Goal: Transaction & Acquisition: Purchase product/service

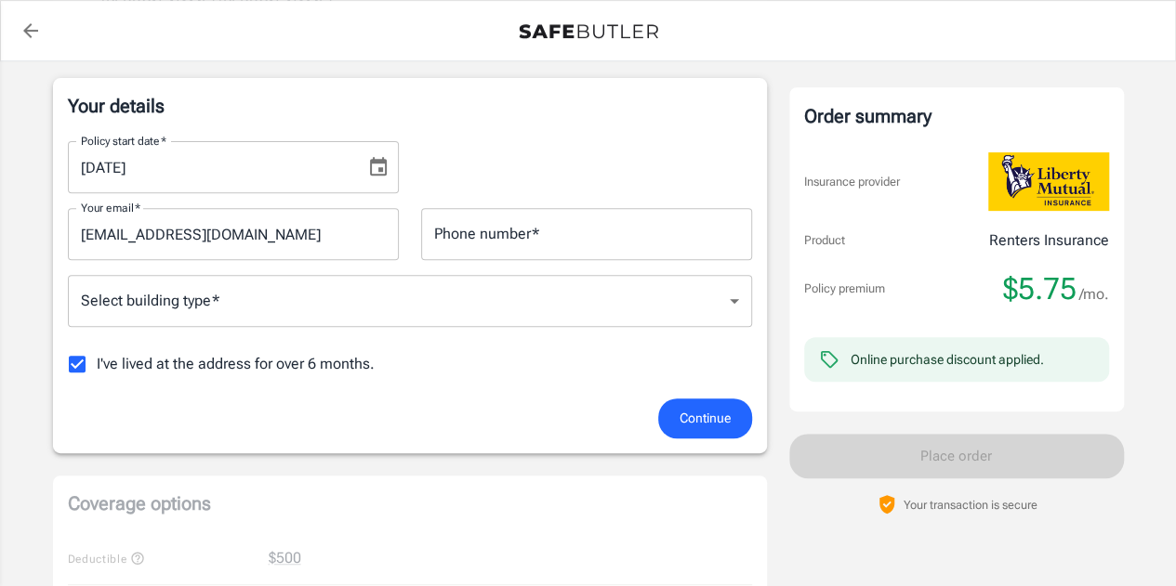
scroll to position [323, 0]
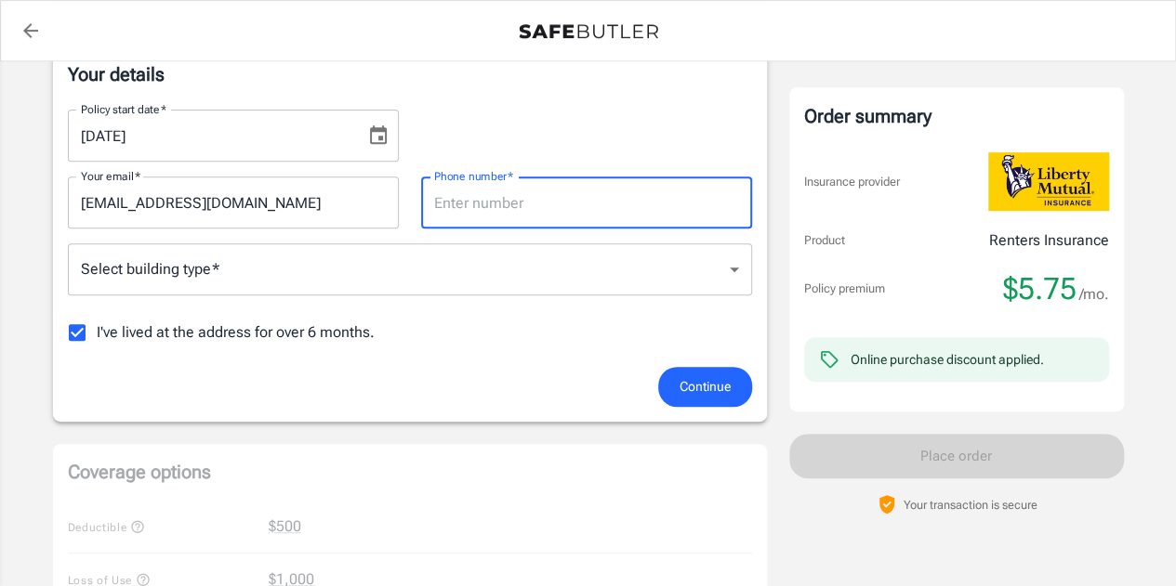
click at [650, 217] on input "Phone number   *" at bounding box center [586, 203] width 331 height 52
type input "7169081921"
click at [462, 297] on div "Policy start date   * 09/10/2025 Policy start date   * Your email   * zinger301…" at bounding box center [410, 231] width 684 height 272
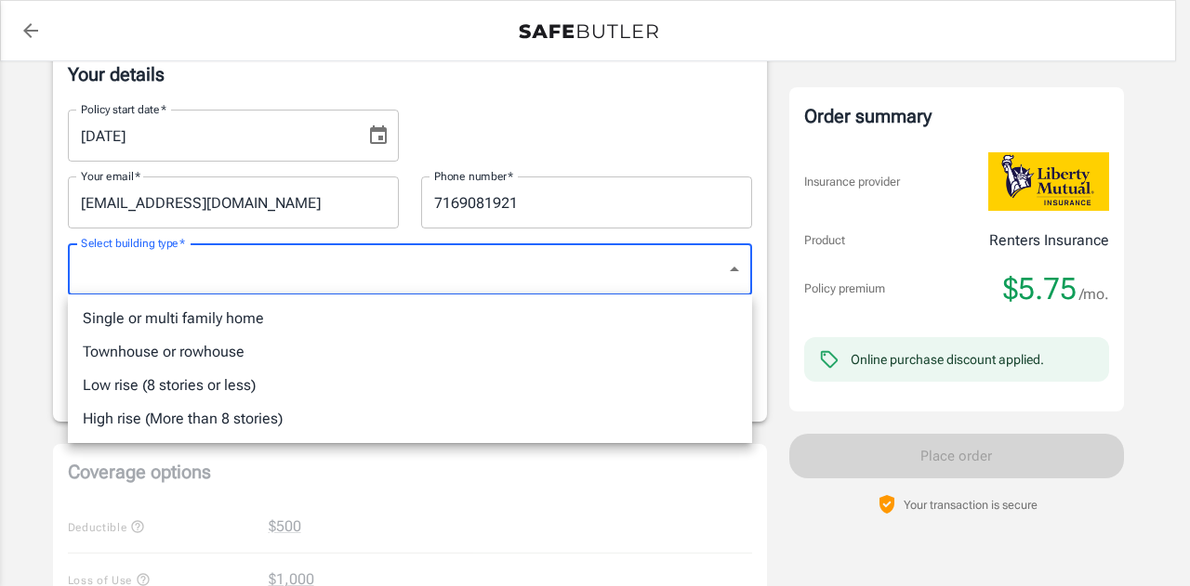
click at [454, 288] on body "Policy premium $ 5.75 /mo Liberty Mutual Renters Insurance 40 WILLOW ST NEWTON …" at bounding box center [595, 555] width 1190 height 1757
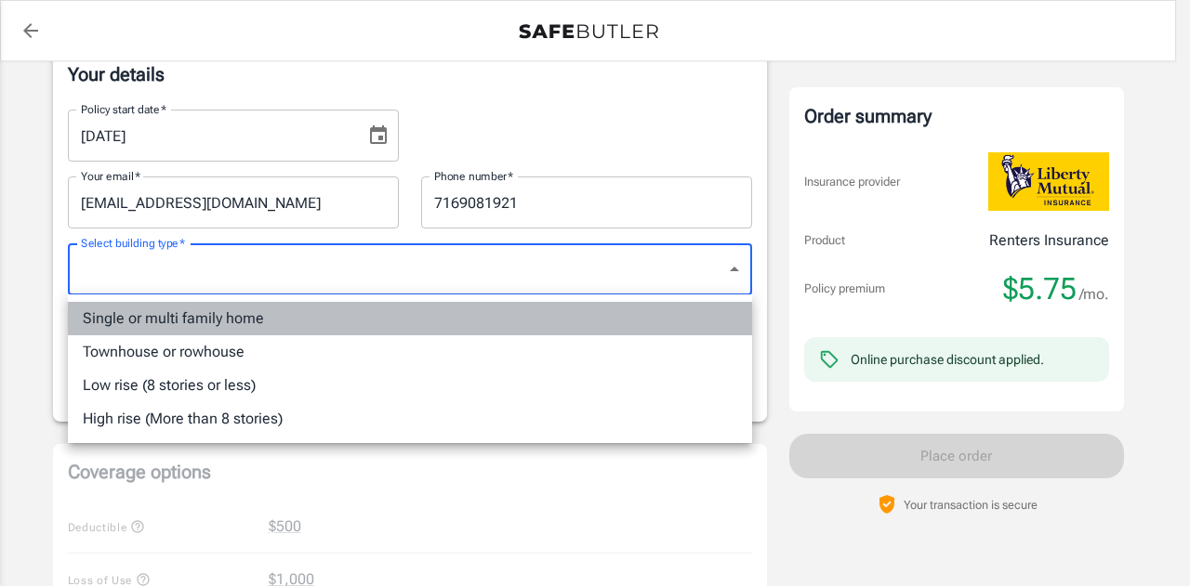
click at [410, 317] on li "Single or multi family home" at bounding box center [410, 318] width 684 height 33
type input "singlefamily"
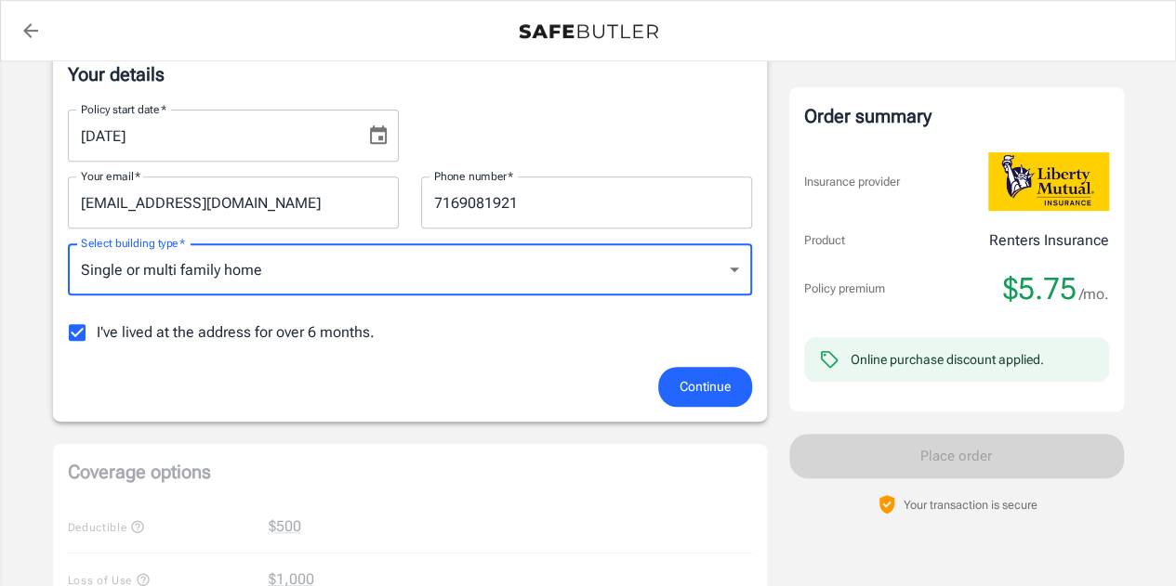
click at [71, 333] on input "I've lived at the address for over 6 months." at bounding box center [77, 332] width 39 height 39
checkbox input "false"
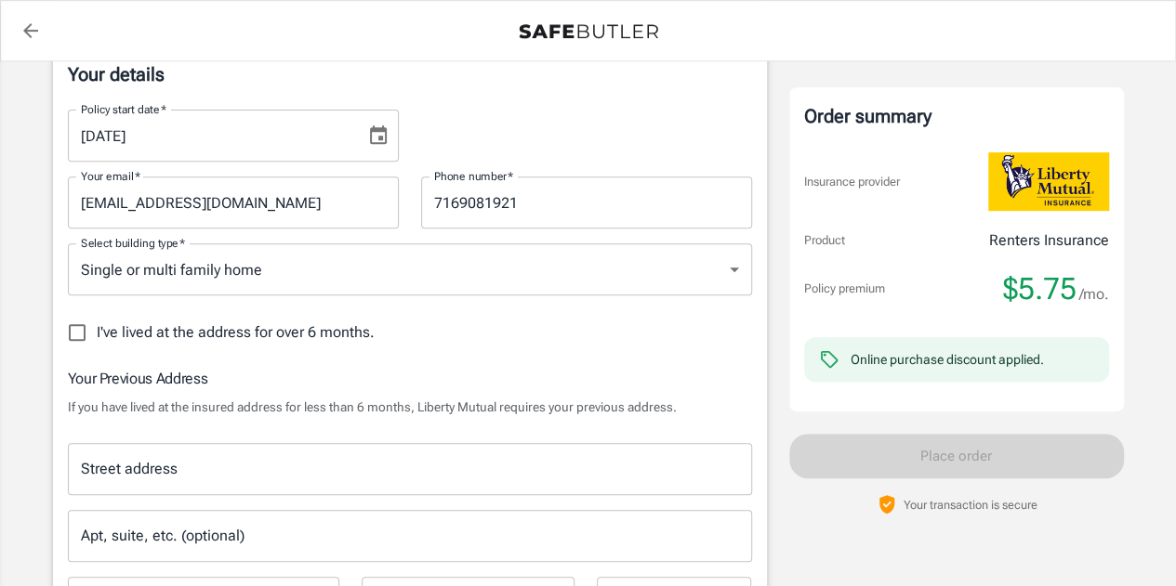
click at [356, 472] on input "Street address" at bounding box center [409, 469] width 667 height 35
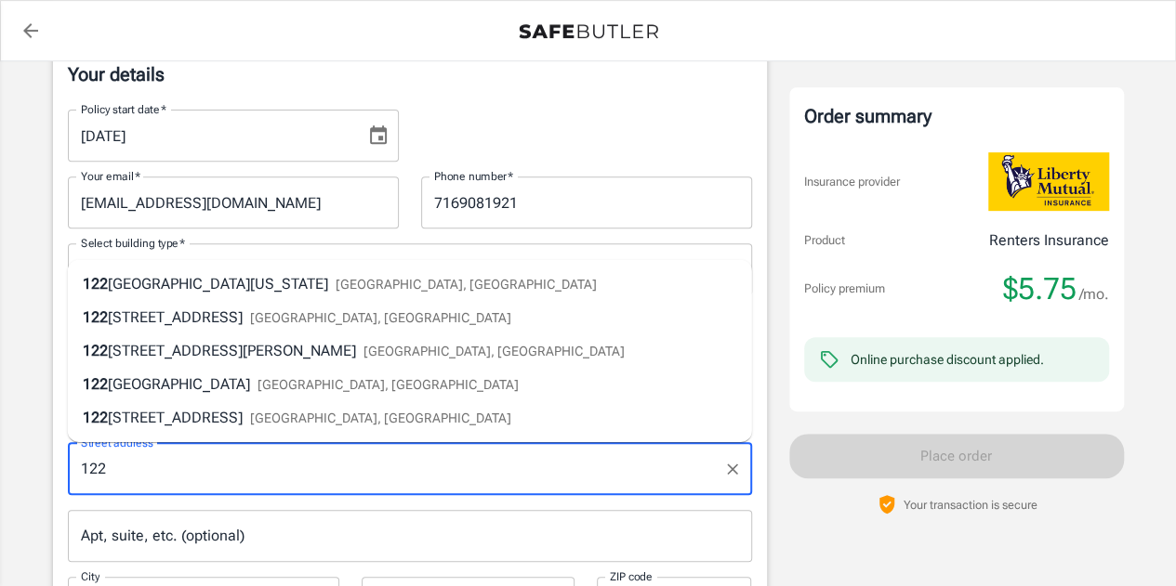
type input "1224 W Van Buren 304"
type input "Chicago"
type input "60607"
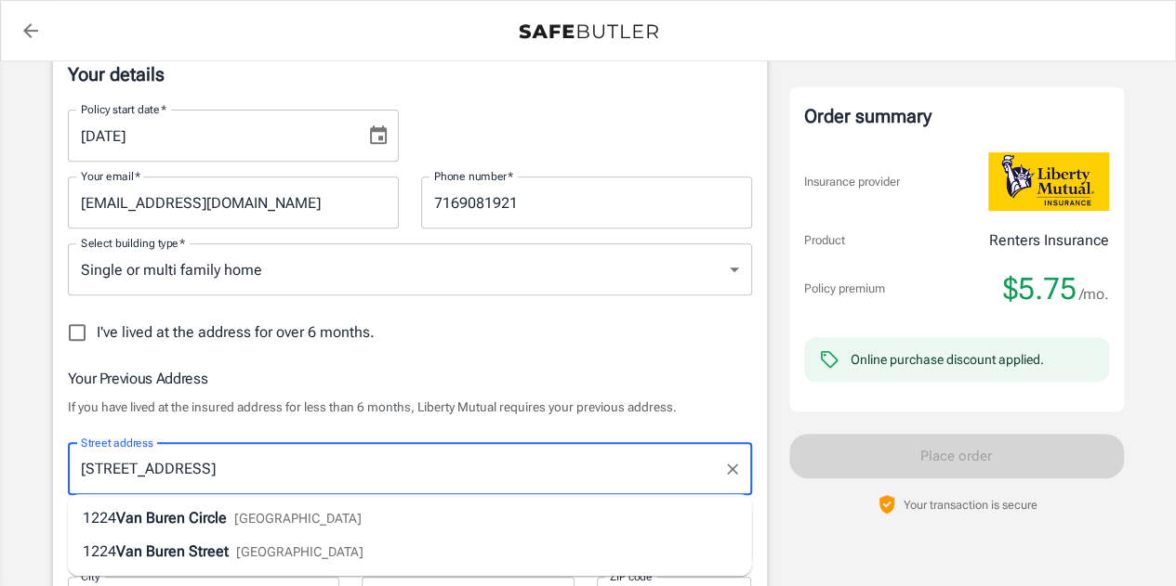
scroll to position [682, 0]
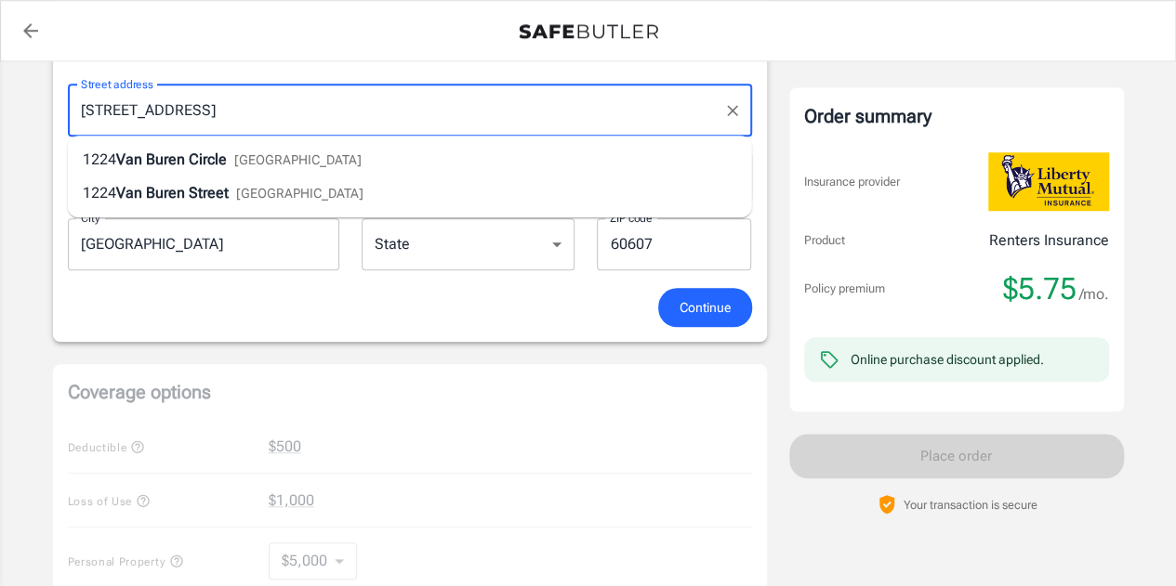
drag, startPoint x: 273, startPoint y: 109, endPoint x: 0, endPoint y: 125, distance: 273.7
click at [0, 125] on div "Policy premium $ 5.75 /mo Liberty Mutual Renters Insurance 40 WILLOW ST NEWTON …" at bounding box center [588, 301] width 1176 height 1845
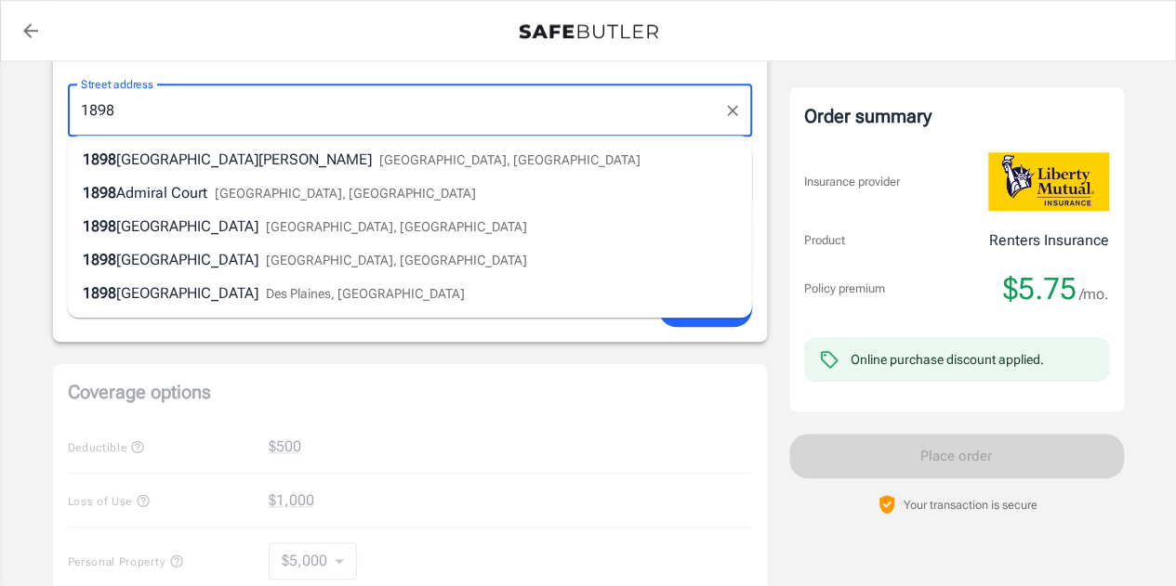
type input "1898 Beacon Street"
type input "B1"
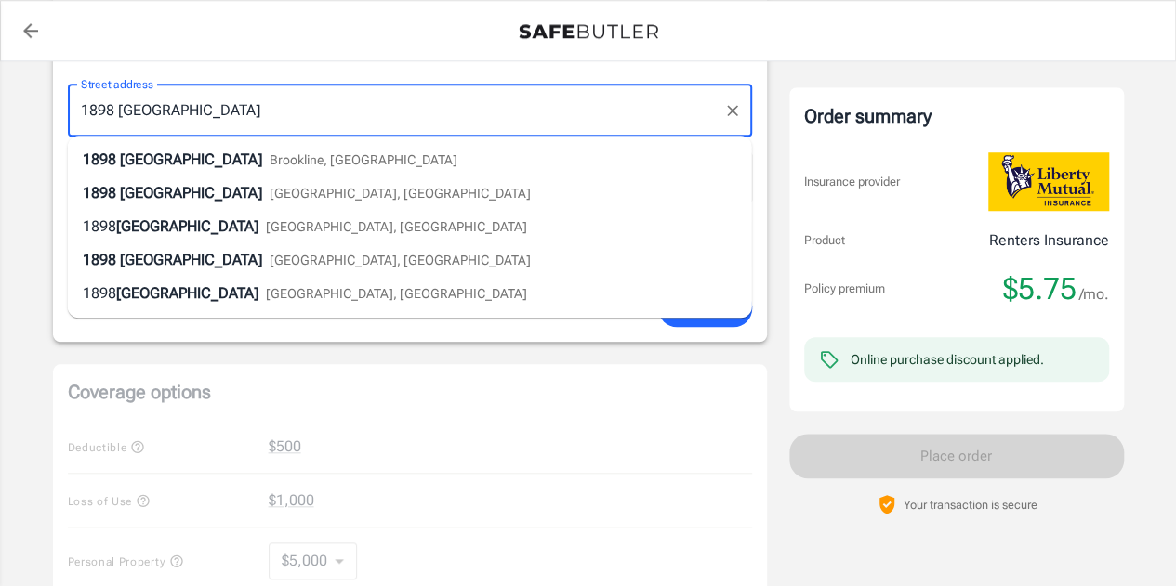
click at [245, 151] on div "1898 Beacon Street Brookline, MA" at bounding box center [270, 160] width 375 height 22
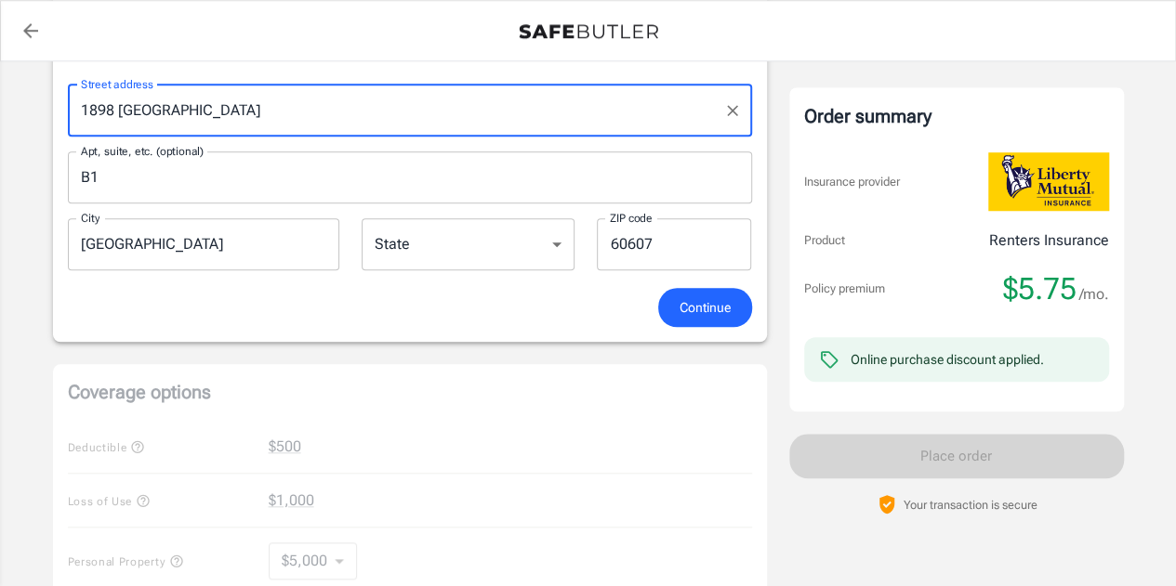
type input "Brookline"
select select "MA"
type input "02445"
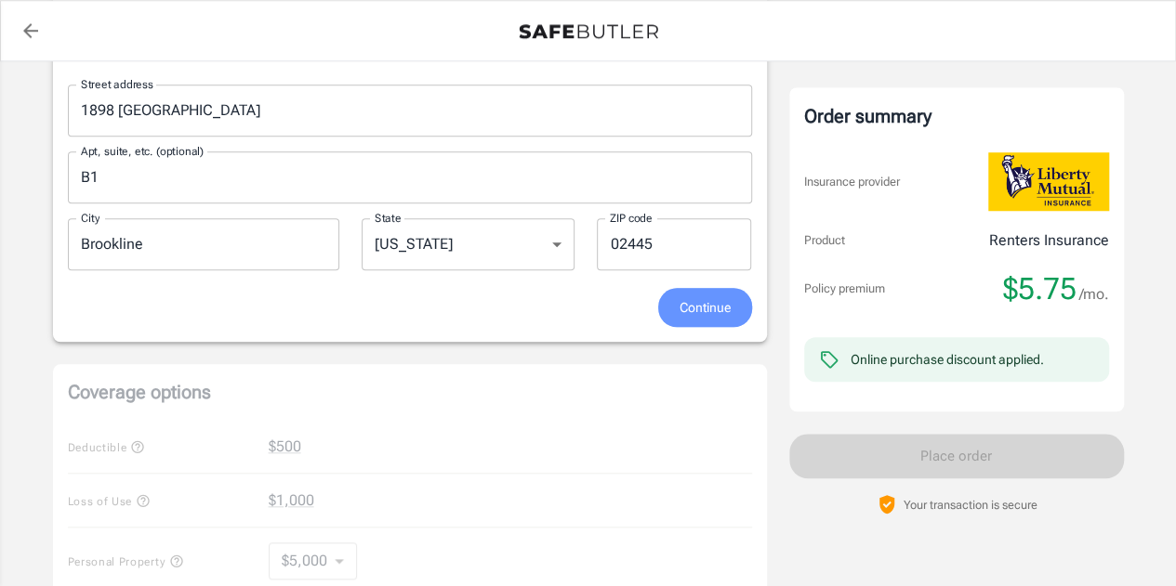
click at [678, 288] on button "Continue" at bounding box center [705, 308] width 94 height 40
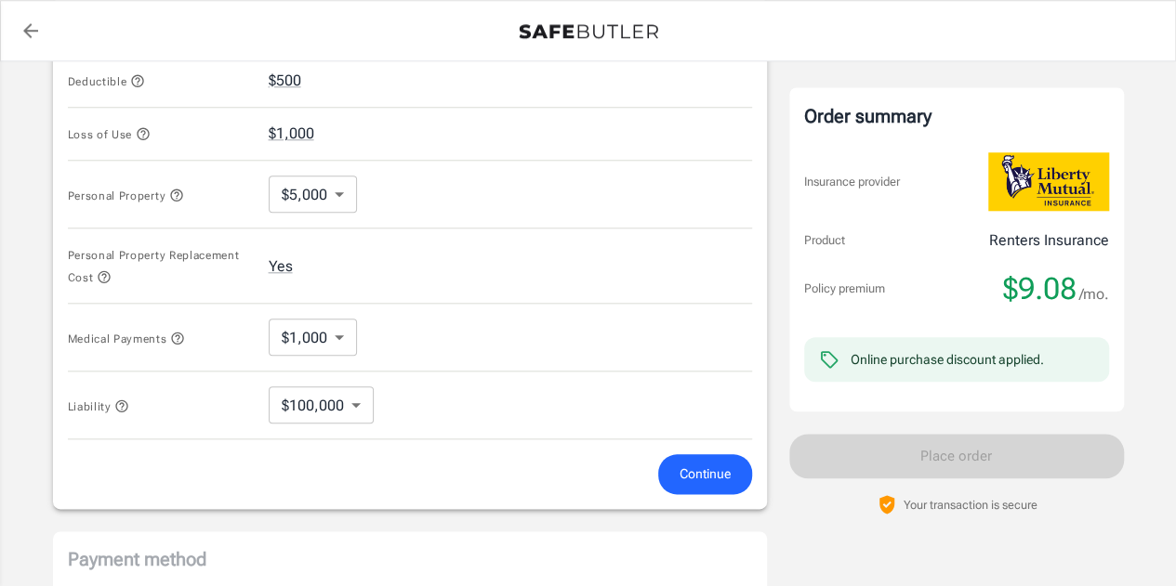
scroll to position [844, 0]
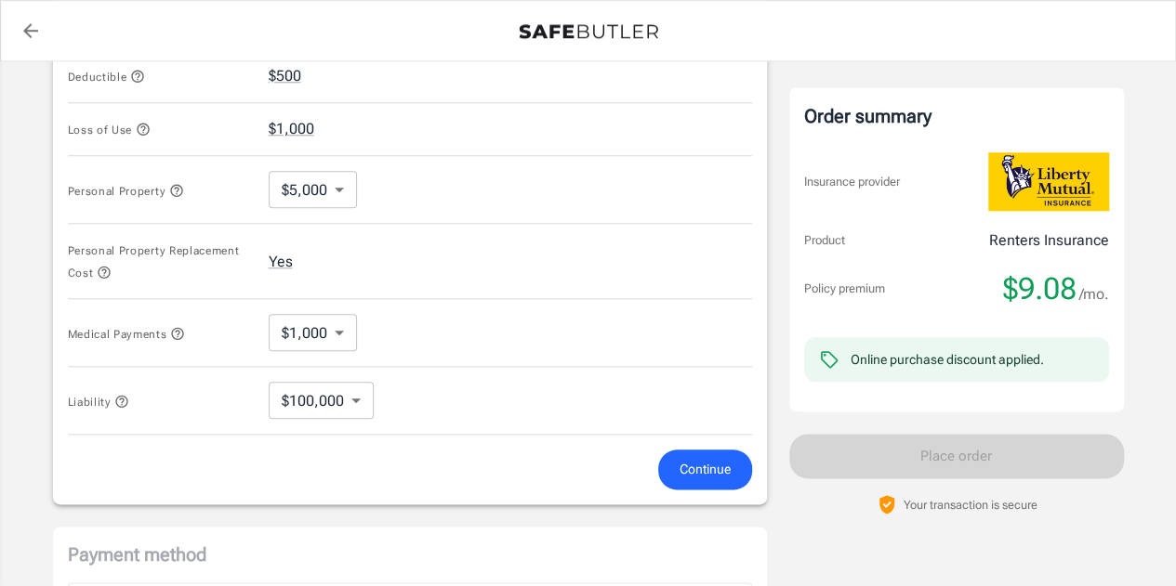
click at [278, 232] on div "Personal Property Replacement Cost Yes" at bounding box center [410, 261] width 684 height 75
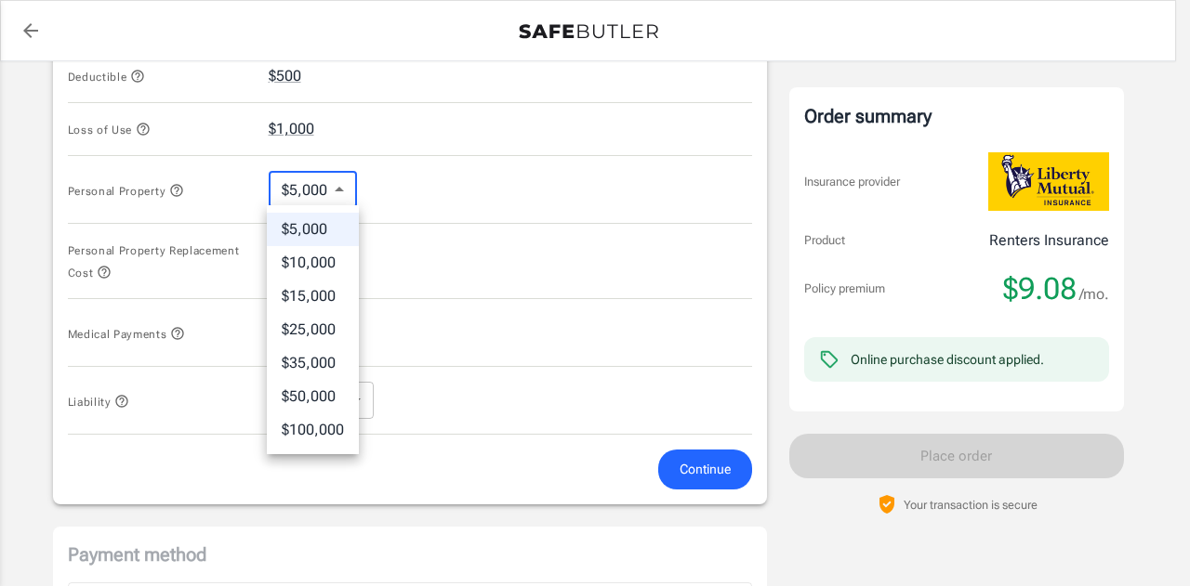
click at [336, 195] on body "Policy premium $ 9.08 /mo Liberty Mutual Renters Insurance 40 WILLOW ST NEWTON …" at bounding box center [595, 69] width 1190 height 1827
click at [329, 224] on li "$5,000" at bounding box center [313, 229] width 92 height 33
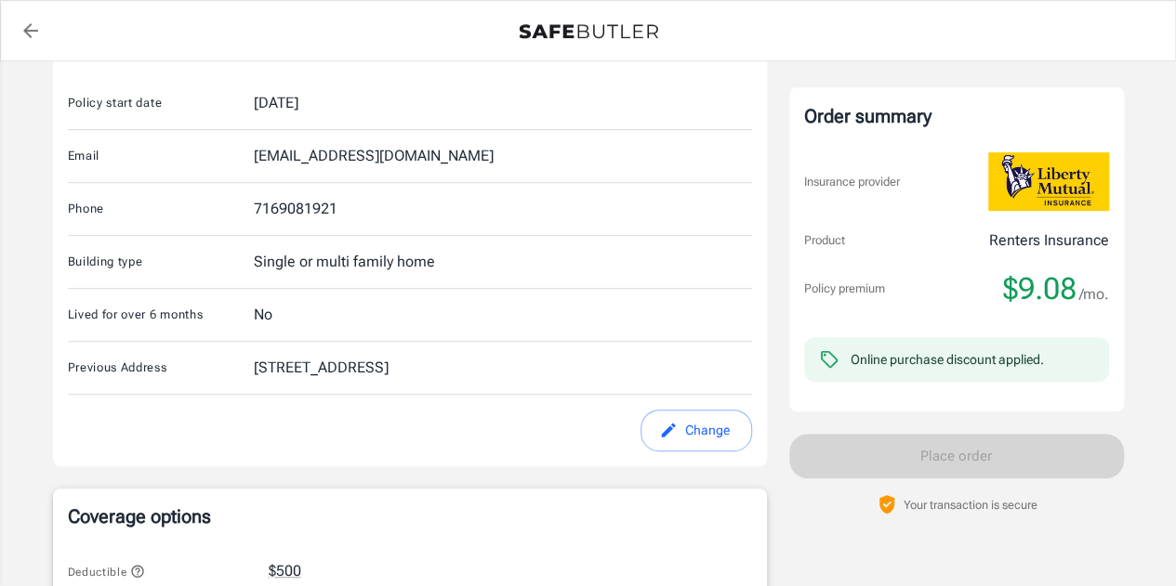
scroll to position [426, 0]
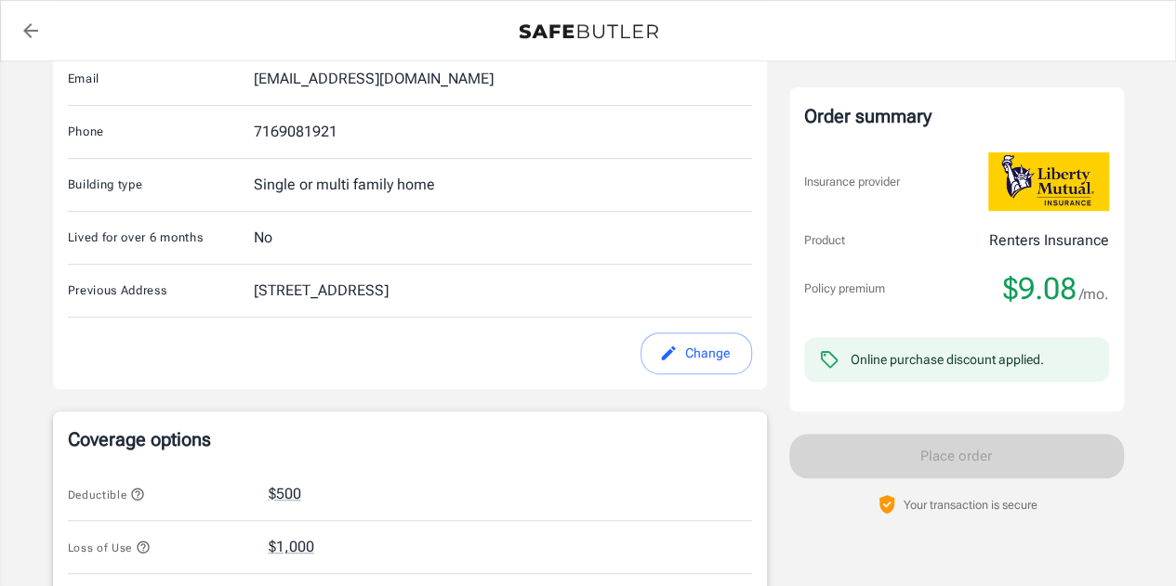
click at [706, 351] on button "Change" at bounding box center [696, 354] width 112 height 42
select select "MA"
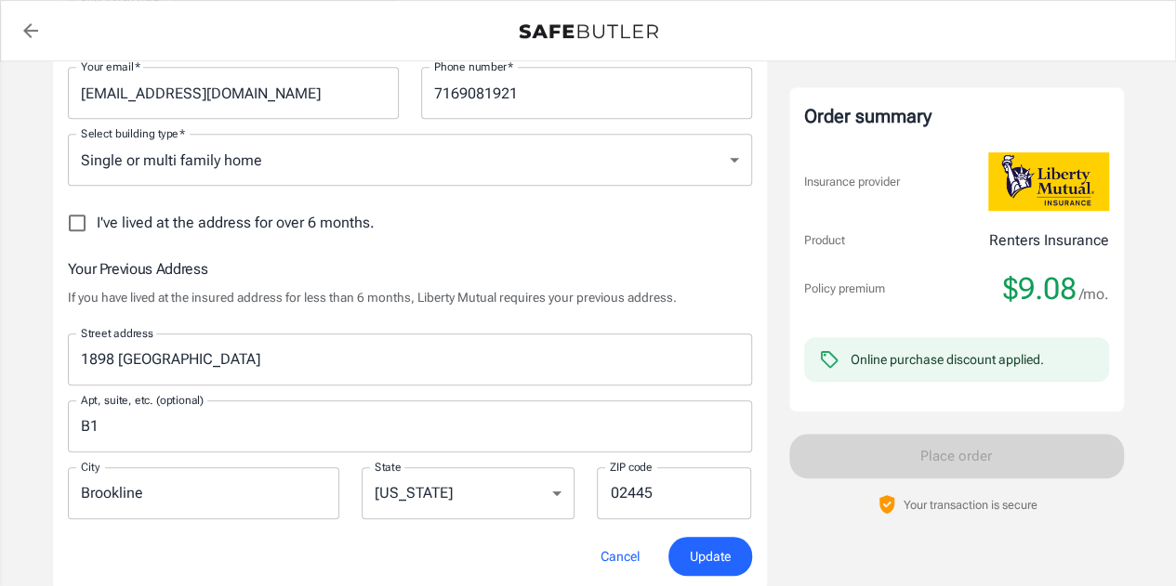
scroll to position [375, 0]
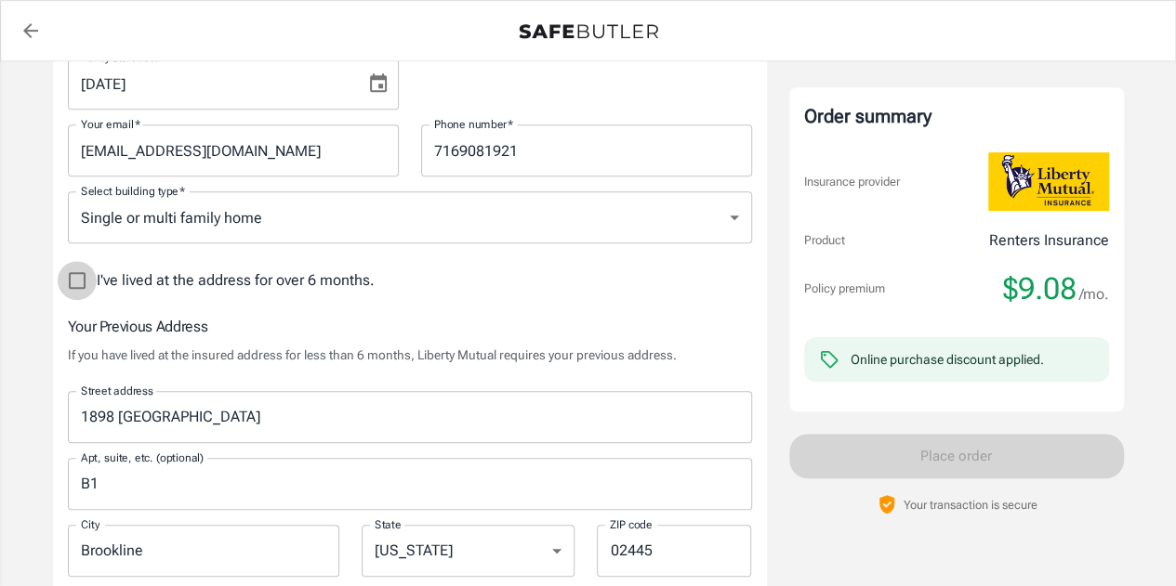
click at [69, 281] on input "I've lived at the address for over 6 months." at bounding box center [77, 280] width 39 height 39
checkbox input "true"
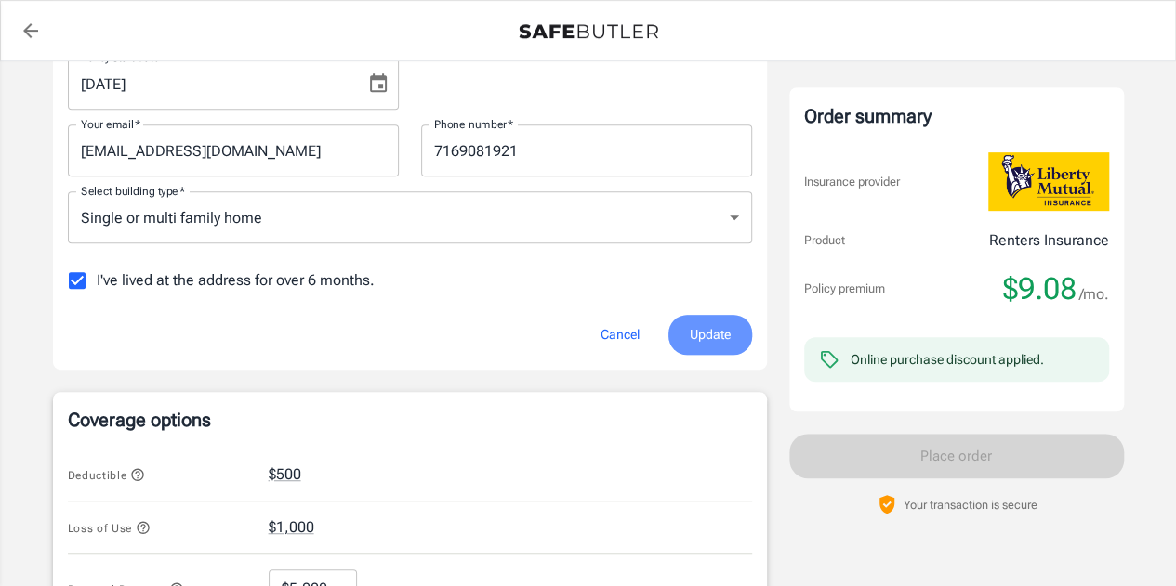
click at [720, 323] on span "Update" at bounding box center [710, 334] width 41 height 23
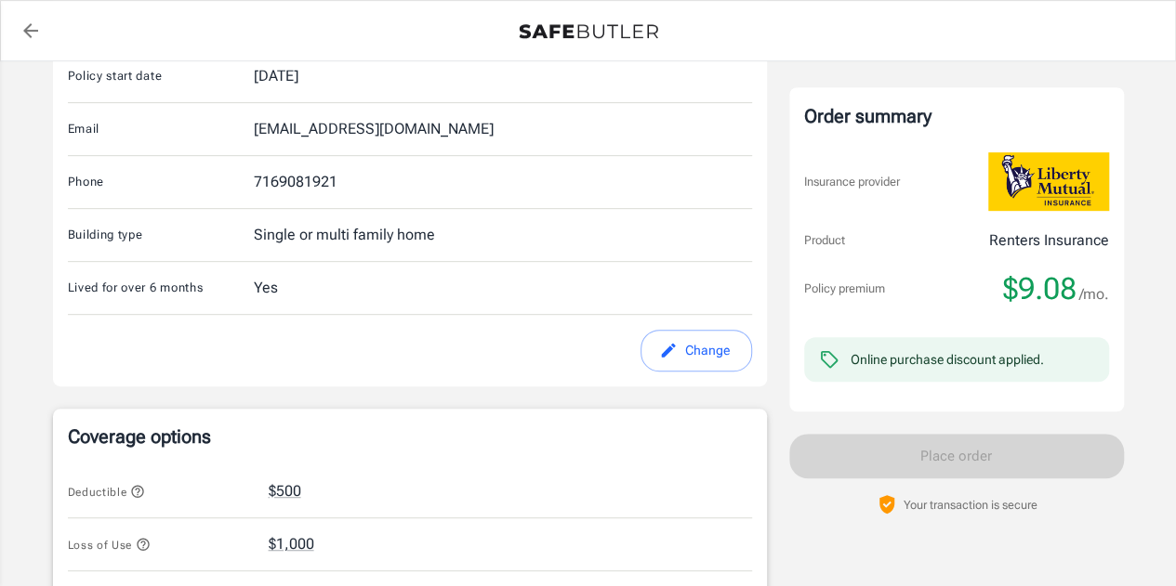
click at [677, 355] on button "Change" at bounding box center [696, 351] width 112 height 42
select select "MA"
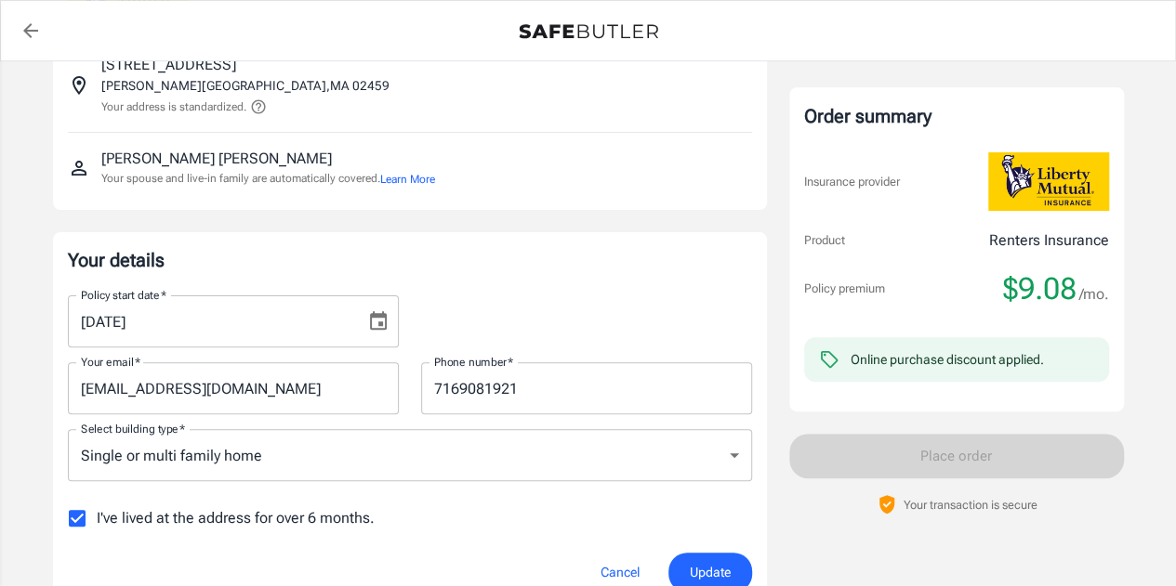
scroll to position [133, 0]
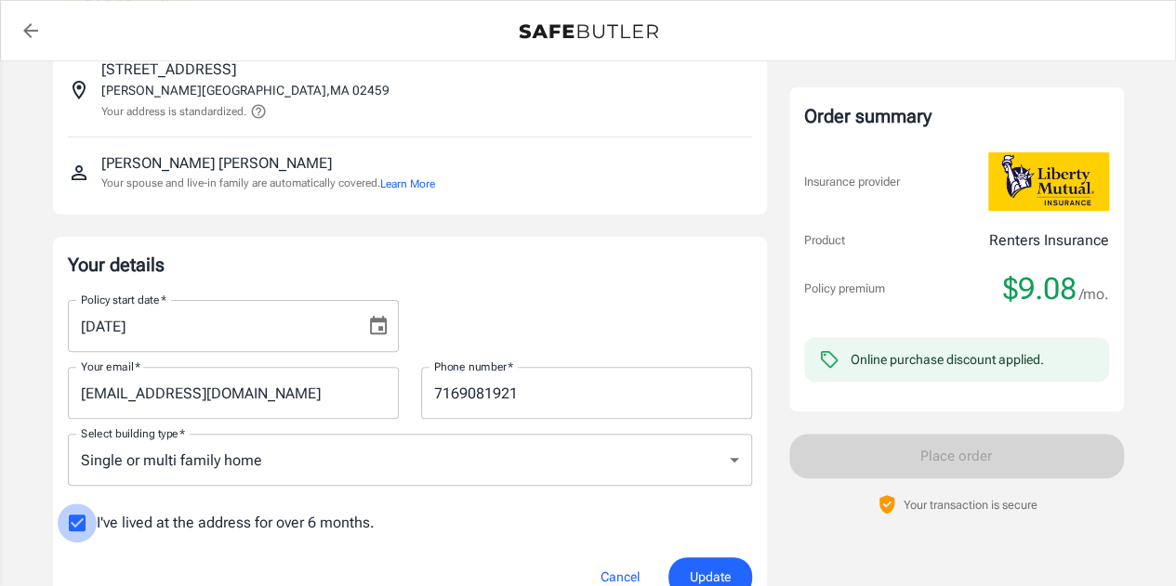
click at [76, 529] on input "I've lived at the address for over 6 months." at bounding box center [77, 523] width 39 height 39
checkbox input "false"
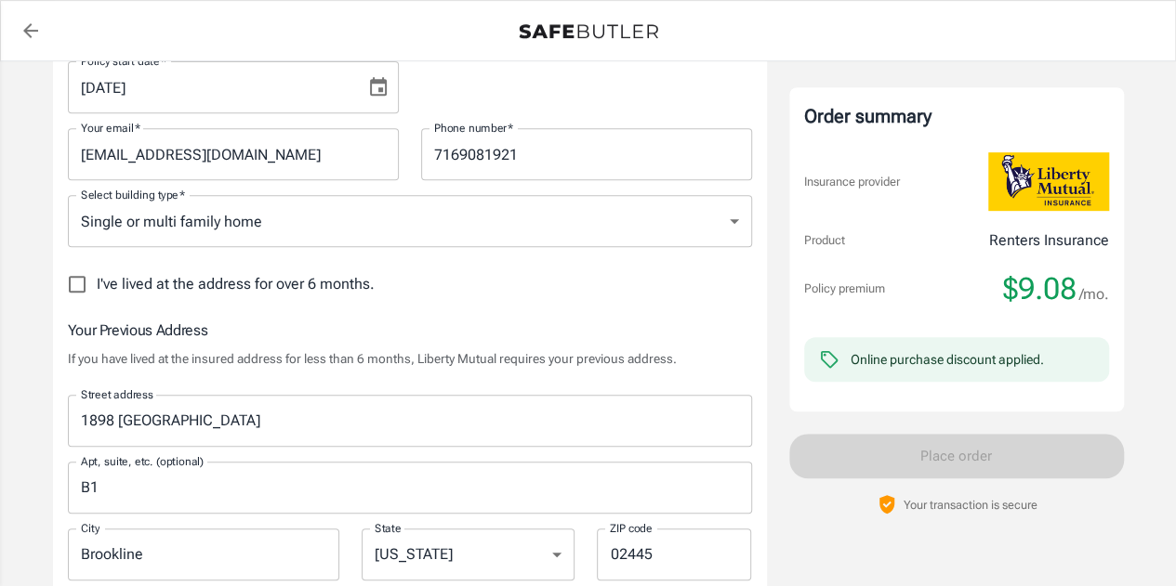
scroll to position [501, 0]
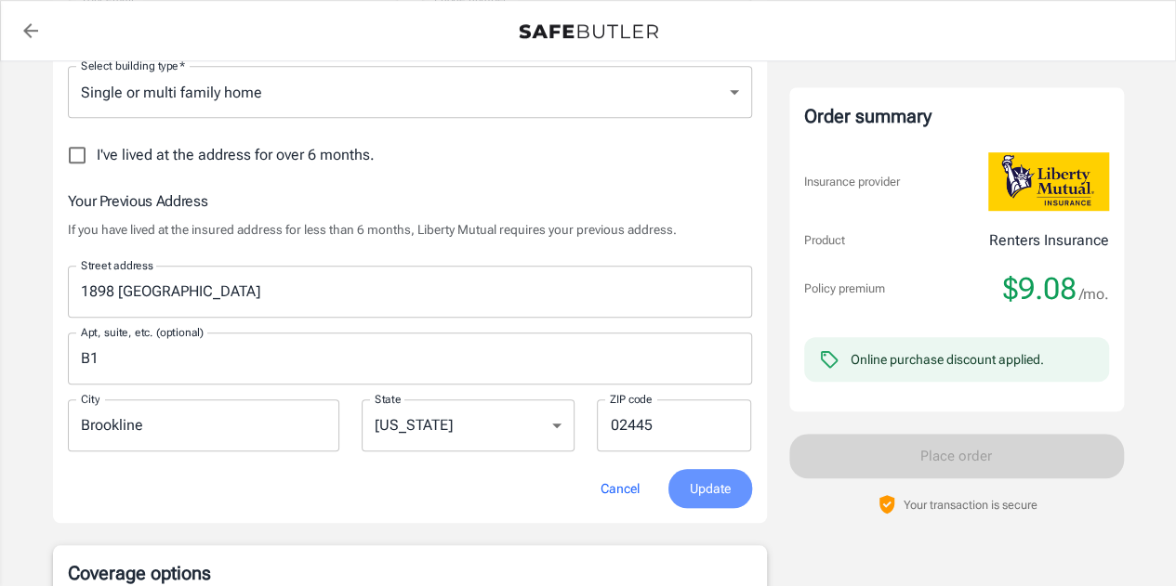
click at [700, 486] on span "Update" at bounding box center [710, 489] width 41 height 23
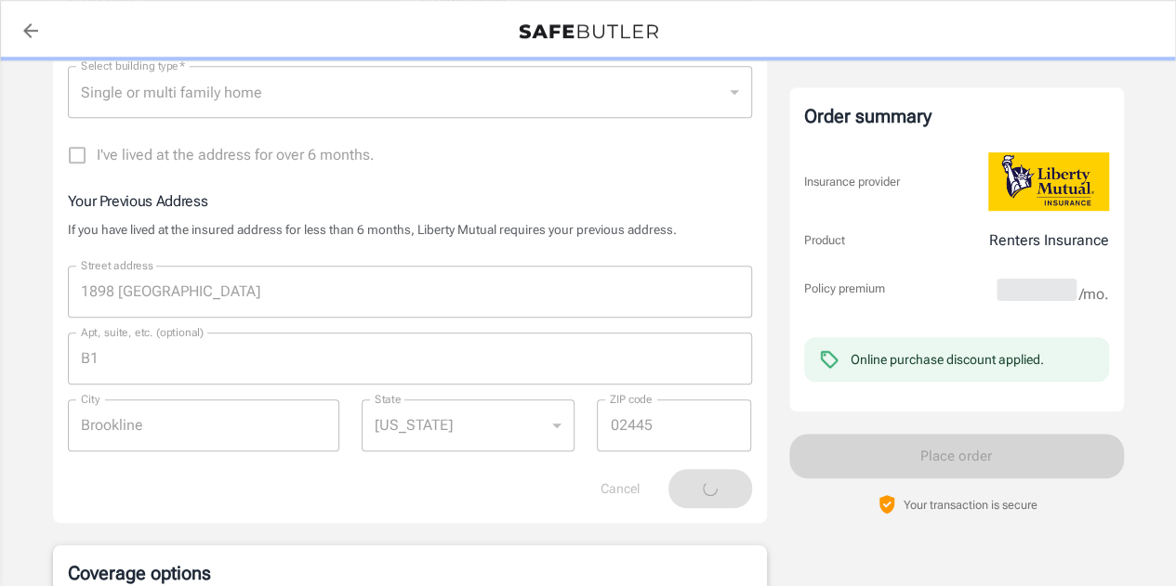
scroll to position [288, 0]
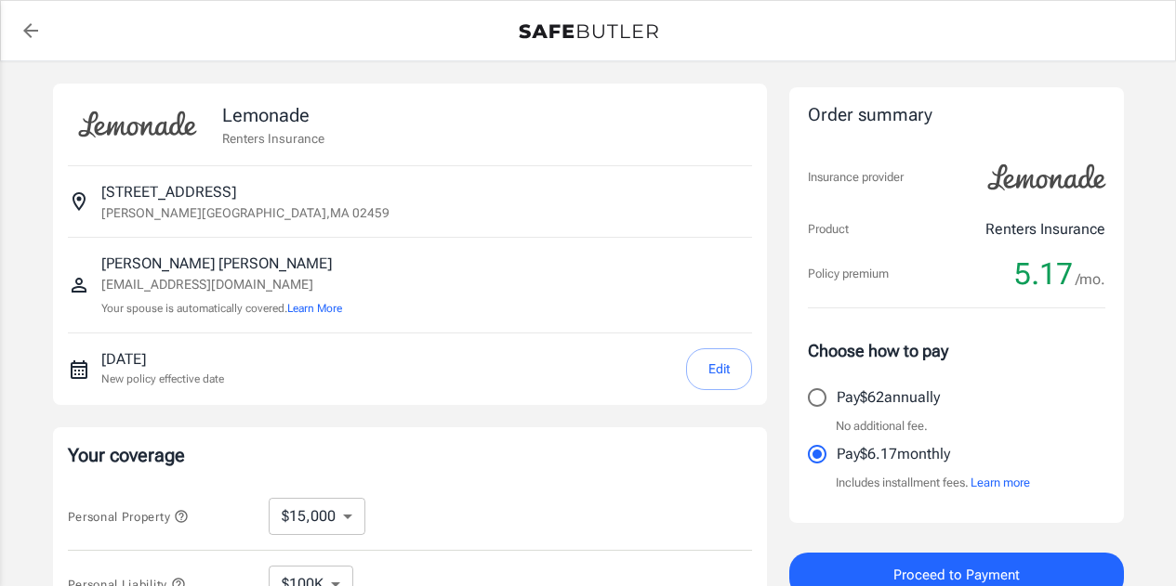
select select "15000"
select select "500"
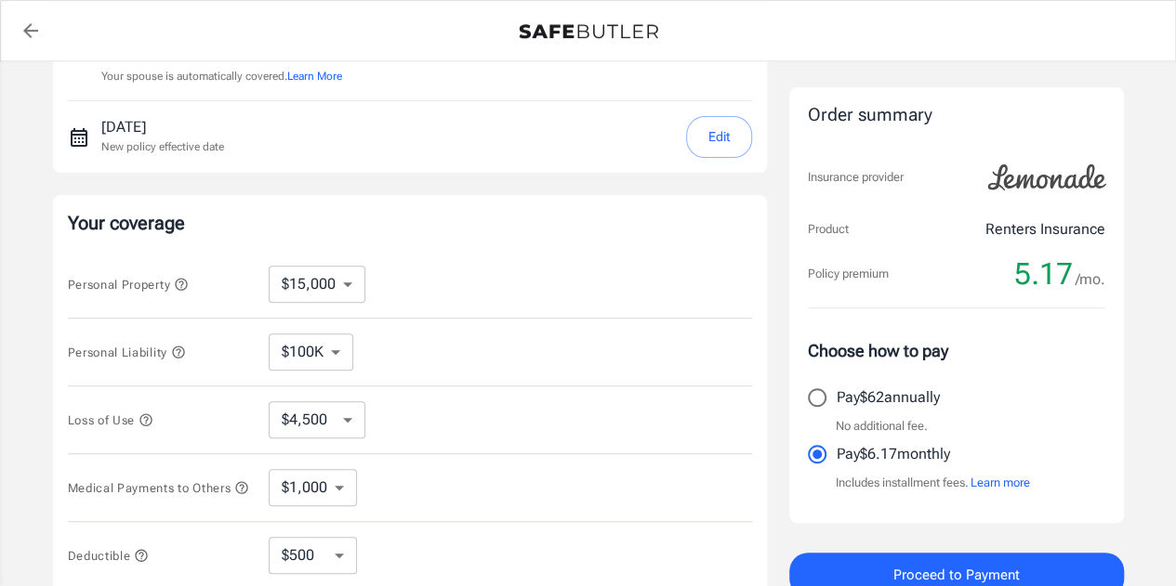
scroll to position [277, 0]
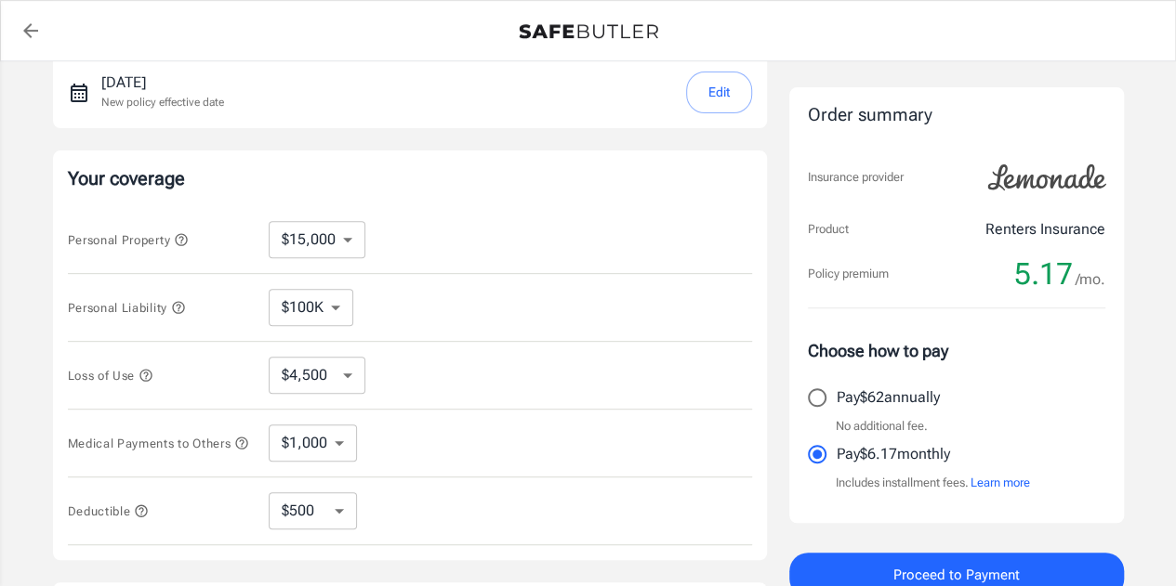
click at [822, 401] on input "Pay $62 annually" at bounding box center [816, 397] width 39 height 39
radio input "true"
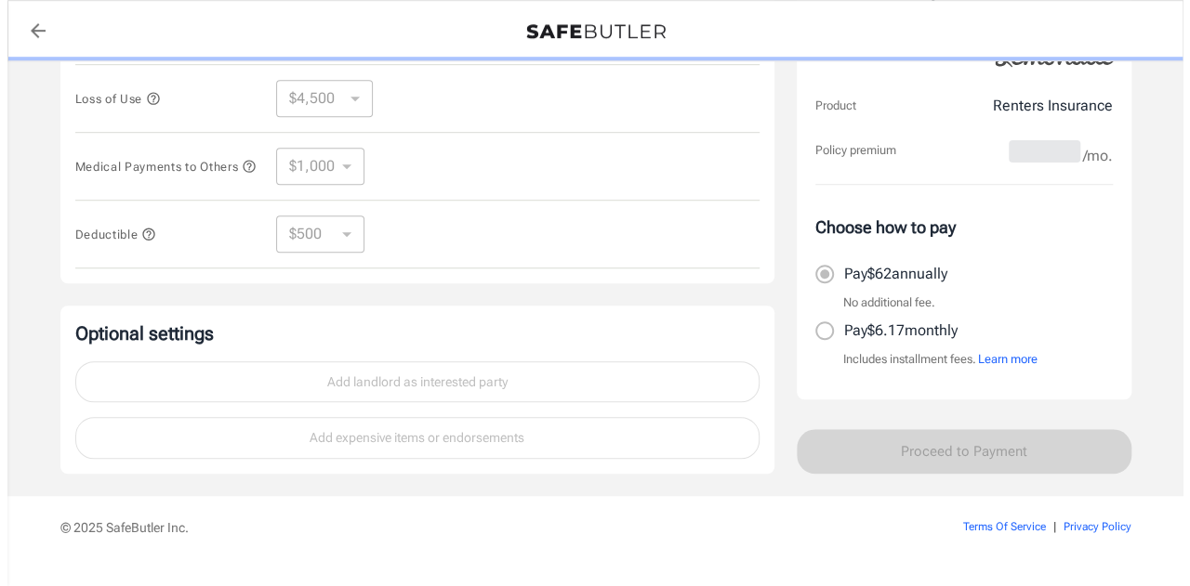
scroll to position [596, 0]
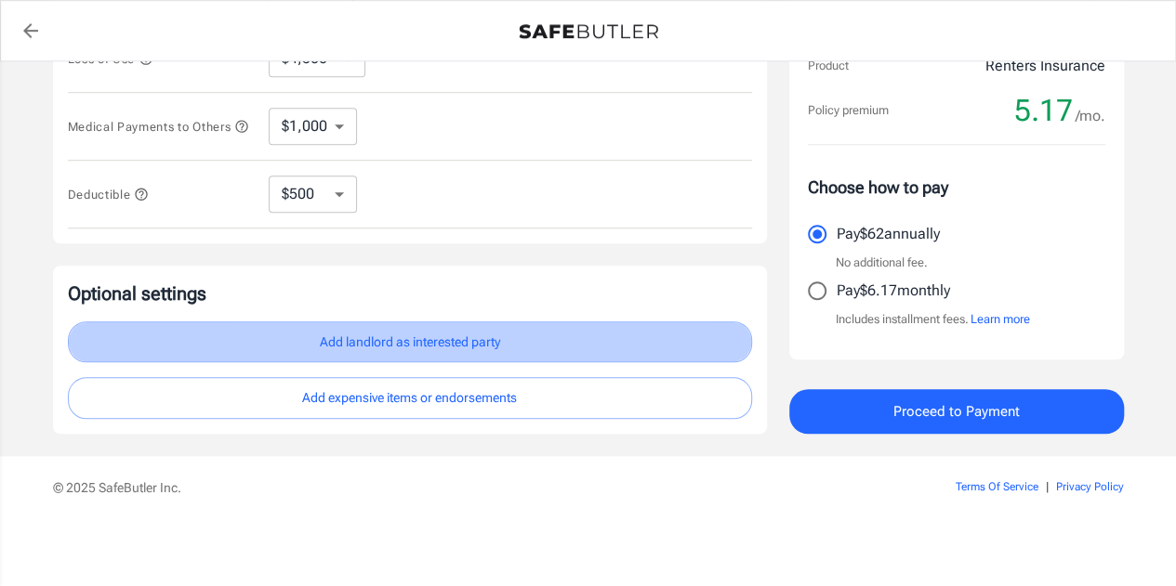
click at [533, 342] on button "Add landlord as interested party" at bounding box center [410, 343] width 684 height 42
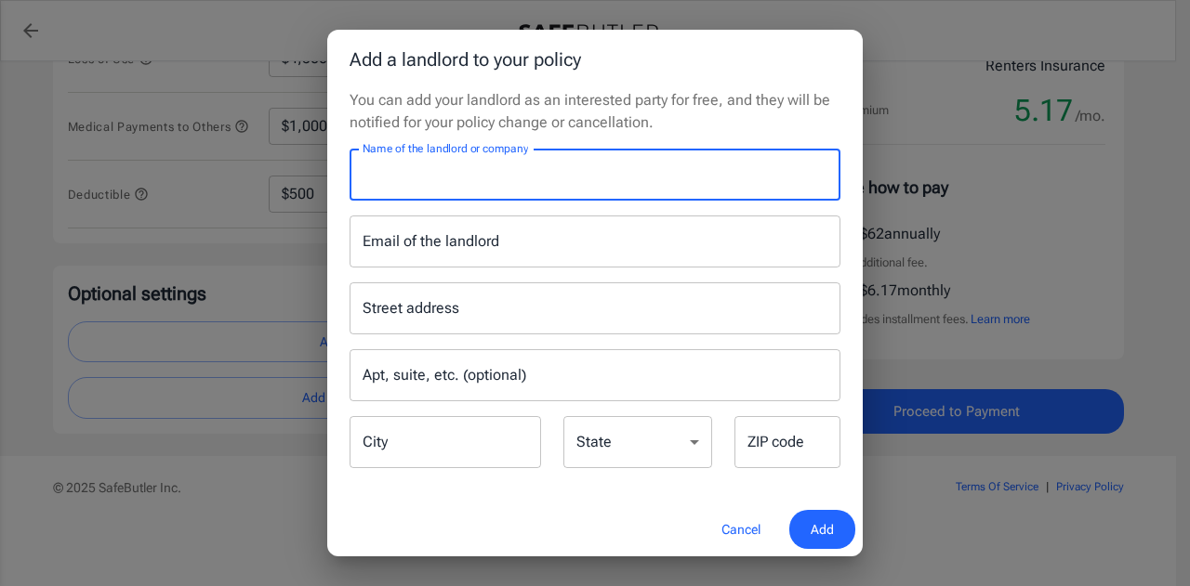
click at [467, 191] on input "Name of the landlord or company" at bounding box center [594, 175] width 491 height 52
type input "[PERSON_NAME]"
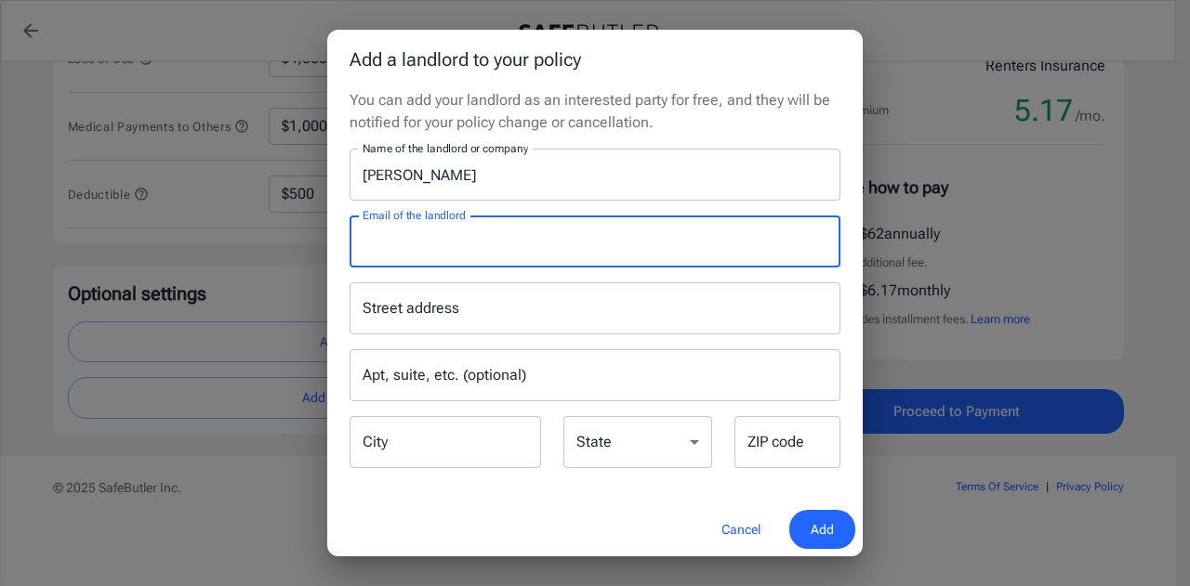
click at [469, 237] on input "Email of the landlord" at bounding box center [594, 242] width 491 height 52
type input "[EMAIL_ADDRESS][DOMAIN_NAME]"
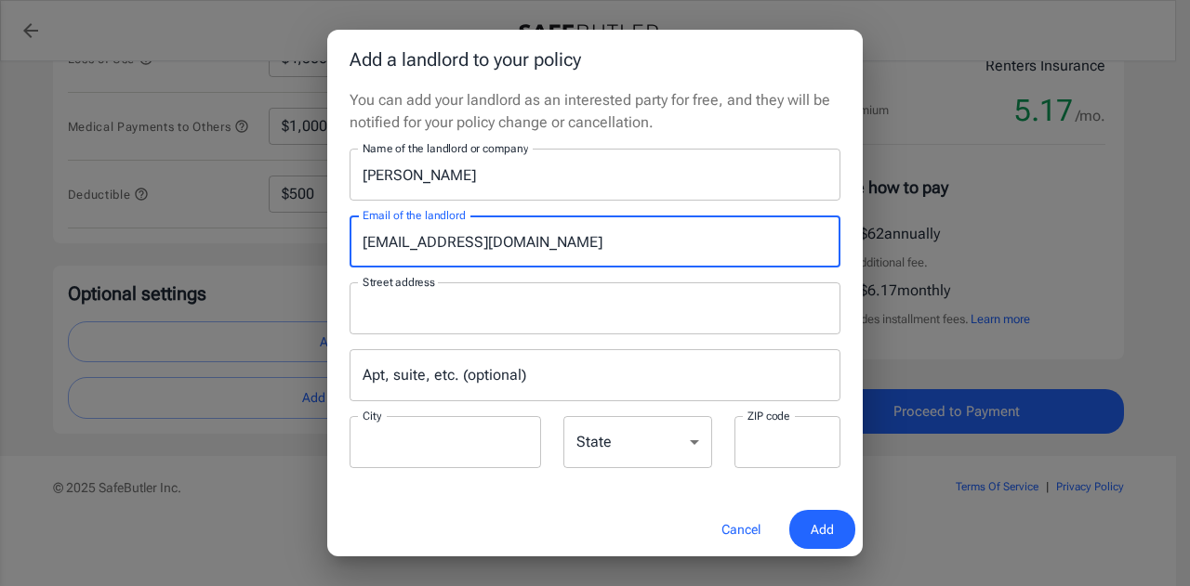
type input "[STREET_ADDRESS]"
type input "[PERSON_NAME][GEOGRAPHIC_DATA]"
type input "02459"
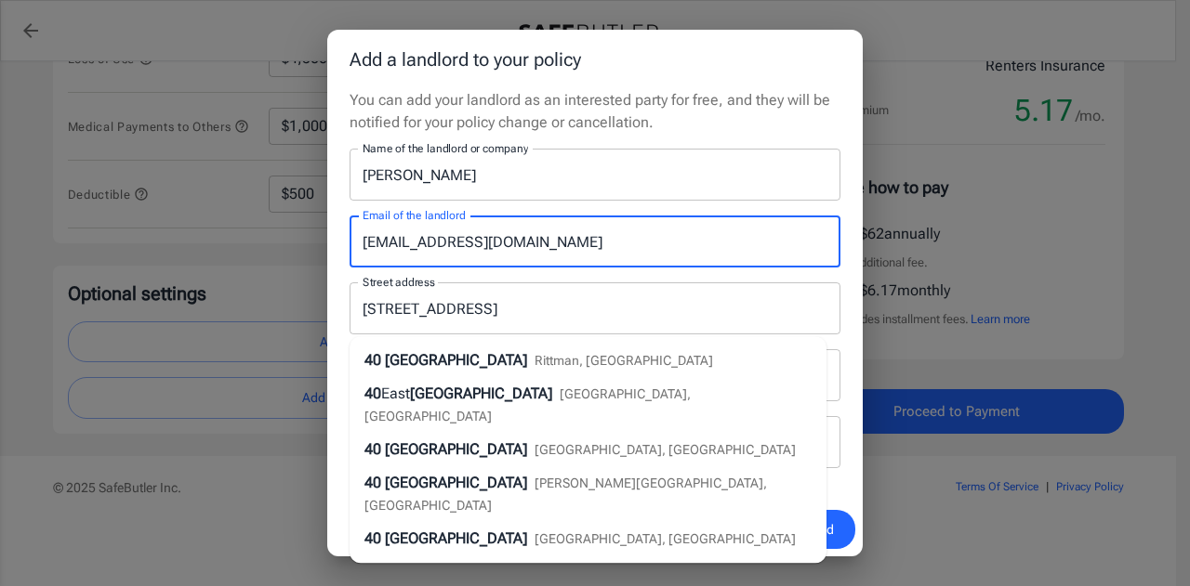
click at [636, 274] on div "Street address [GEOGRAPHIC_DATA] address Apt, suite, etc. (optional) Apt, suite…" at bounding box center [594, 370] width 513 height 204
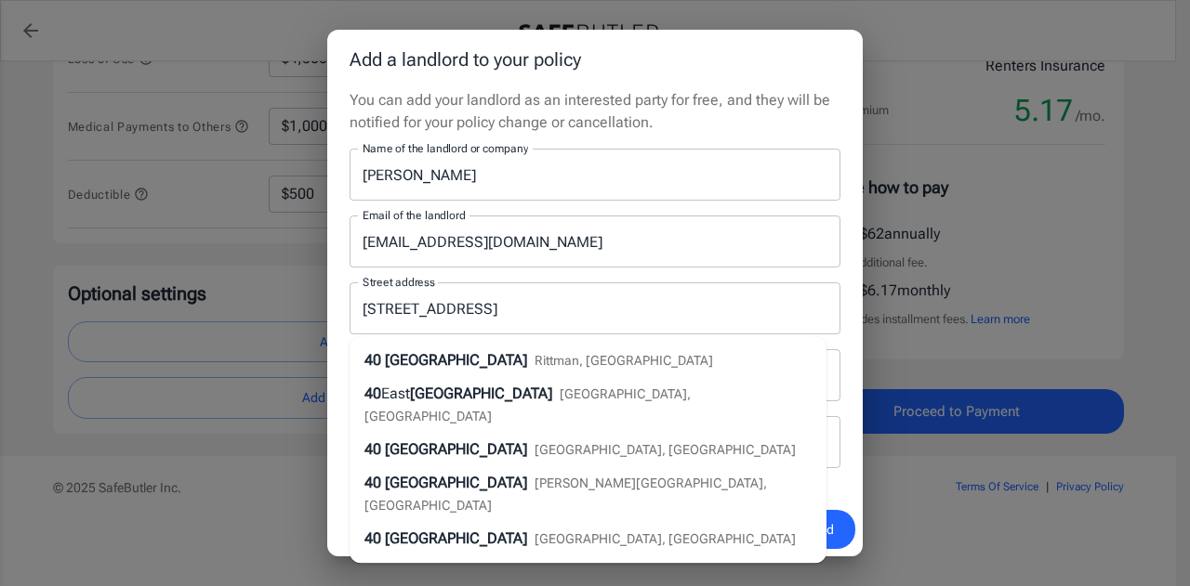
click at [395, 540] on div "Cancel Add" at bounding box center [594, 530] width 535 height 55
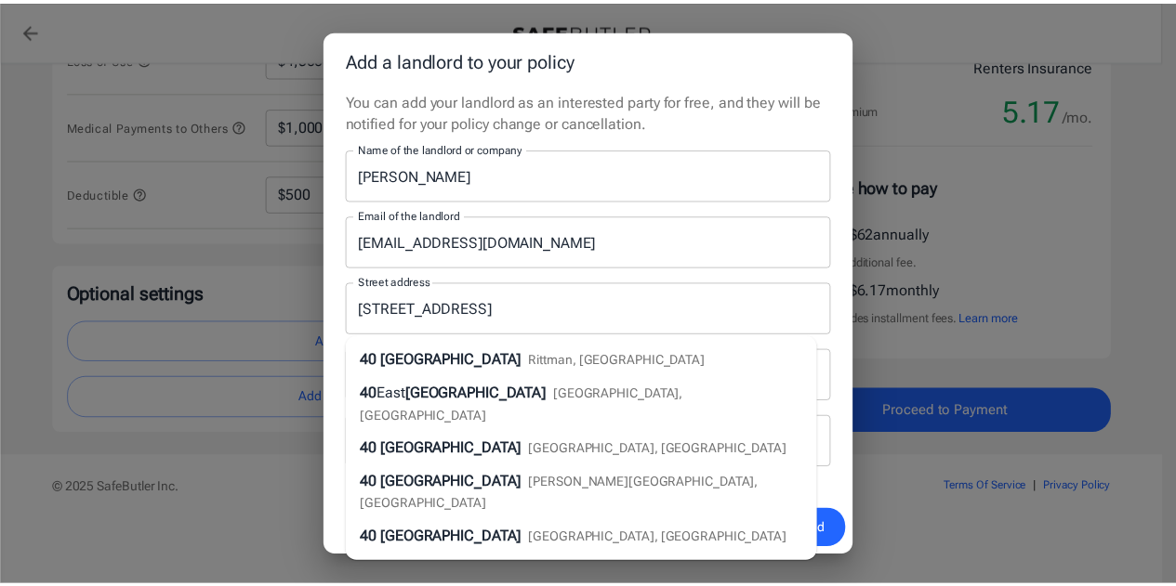
scroll to position [2, 0]
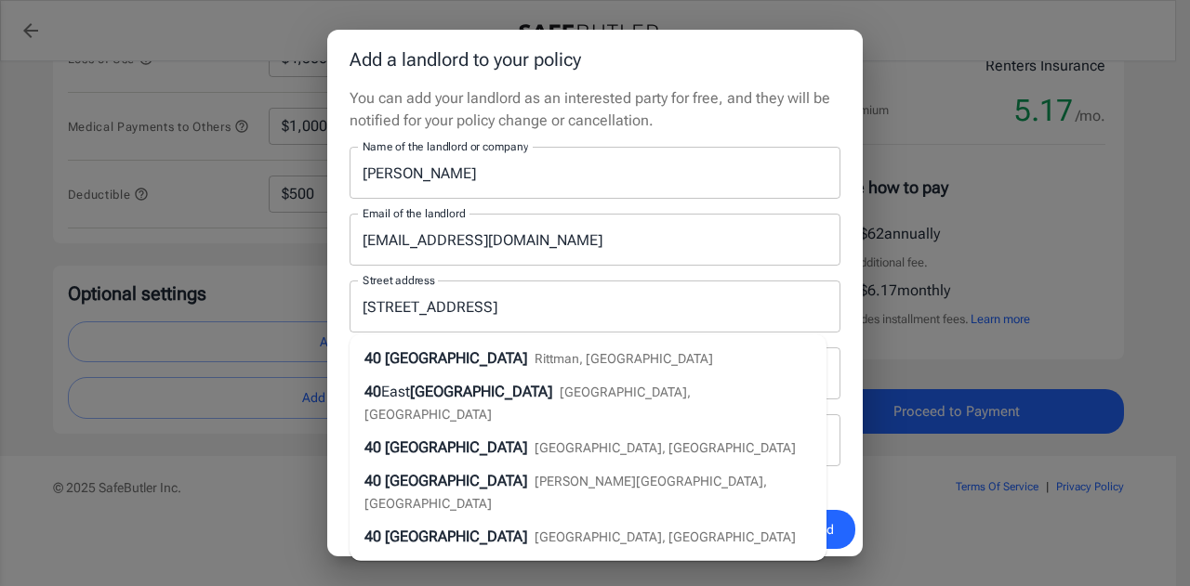
click at [672, 527] on div "Cancel Add" at bounding box center [594, 530] width 535 height 55
click at [832, 524] on span "Add" at bounding box center [821, 530] width 23 height 23
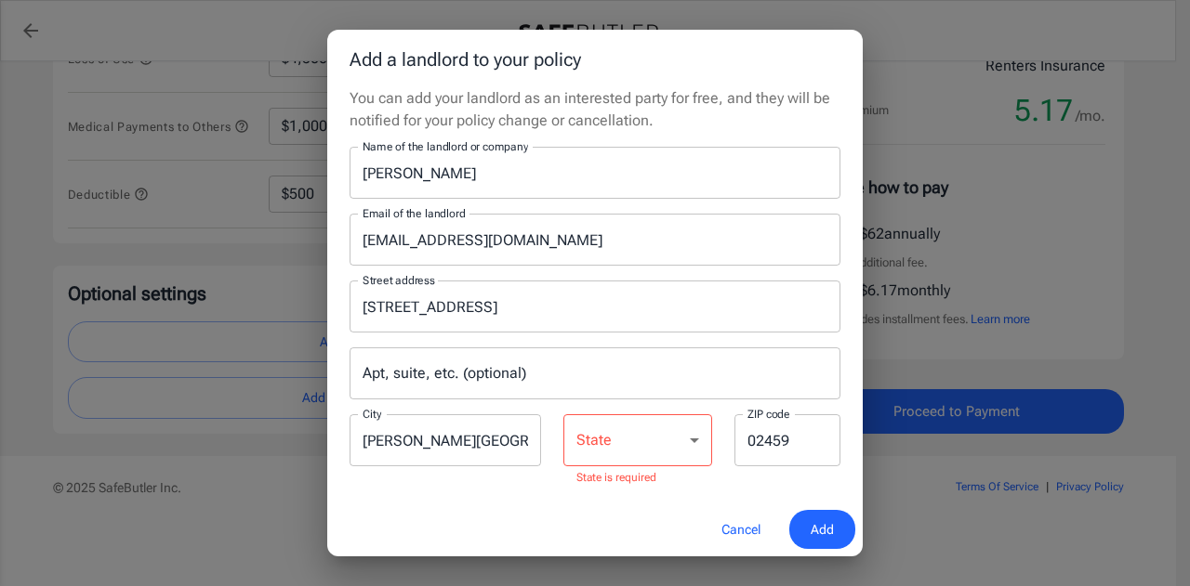
drag, startPoint x: 644, startPoint y: 315, endPoint x: 591, endPoint y: 103, distance: 218.4
click at [591, 103] on p "You can add your landlord as an interested party for free, and they will be not…" at bounding box center [594, 109] width 491 height 45
click at [647, 434] on select "[US_STATE] [US_STATE] [US_STATE] [US_STATE] [US_STATE] [US_STATE] [US_STATE] [U…" at bounding box center [637, 440] width 149 height 52
select select "MA"
click at [563, 414] on select "[US_STATE] [US_STATE] [US_STATE] [US_STATE] [US_STATE] [US_STATE] [US_STATE] [U…" at bounding box center [637, 440] width 149 height 52
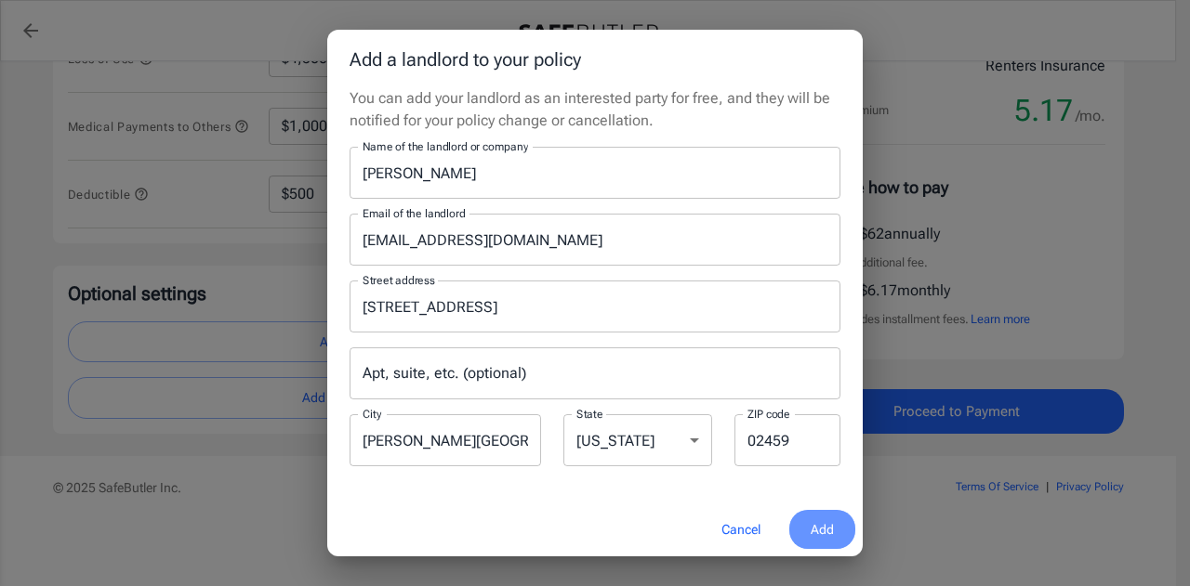
click at [826, 532] on span "Add" at bounding box center [821, 530] width 23 height 23
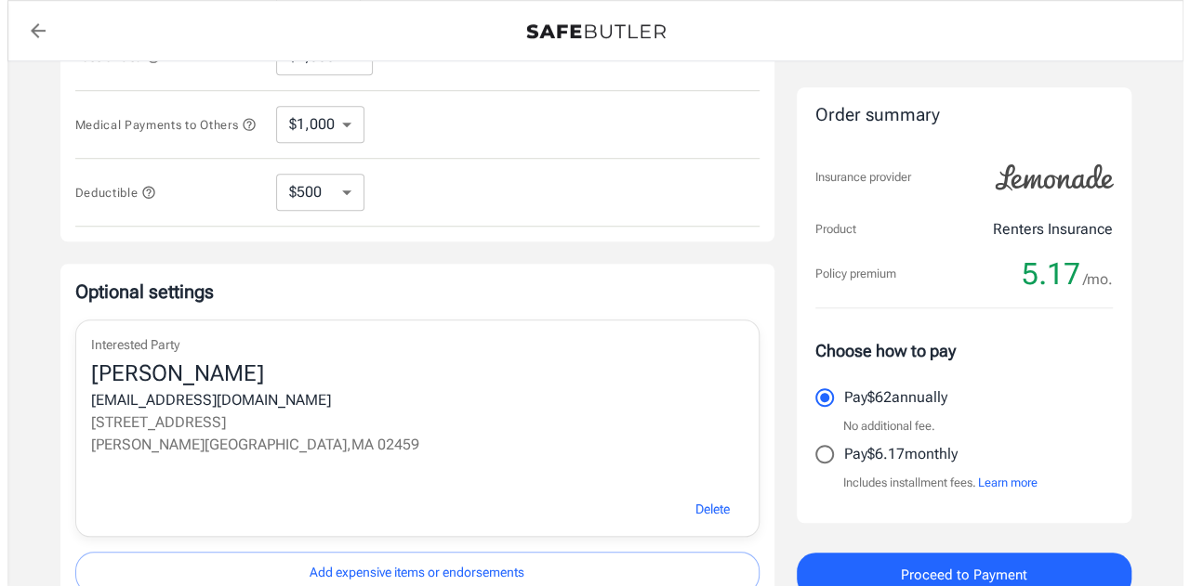
scroll to position [772, 0]
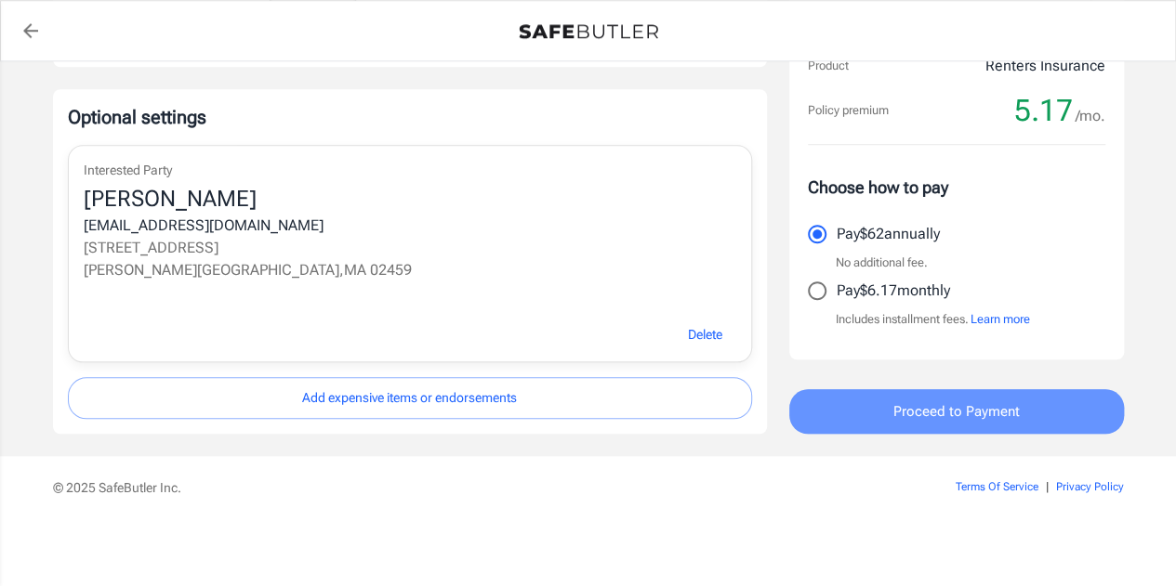
click at [953, 418] on span "Proceed to Payment" at bounding box center [956, 412] width 126 height 24
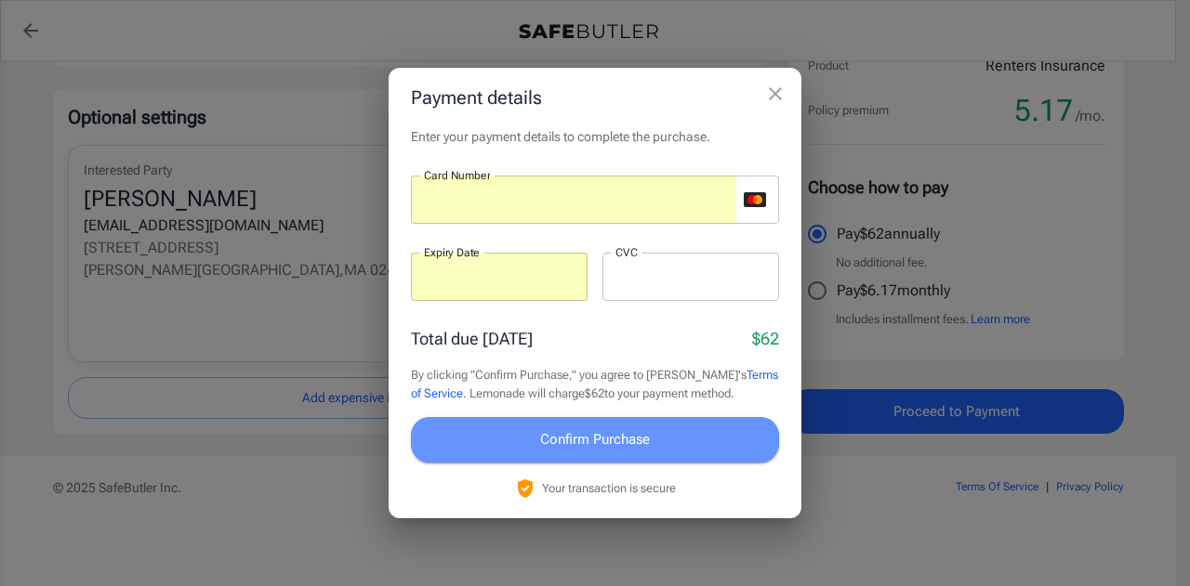
click at [607, 450] on span "Confirm Purchase" at bounding box center [595, 440] width 110 height 24
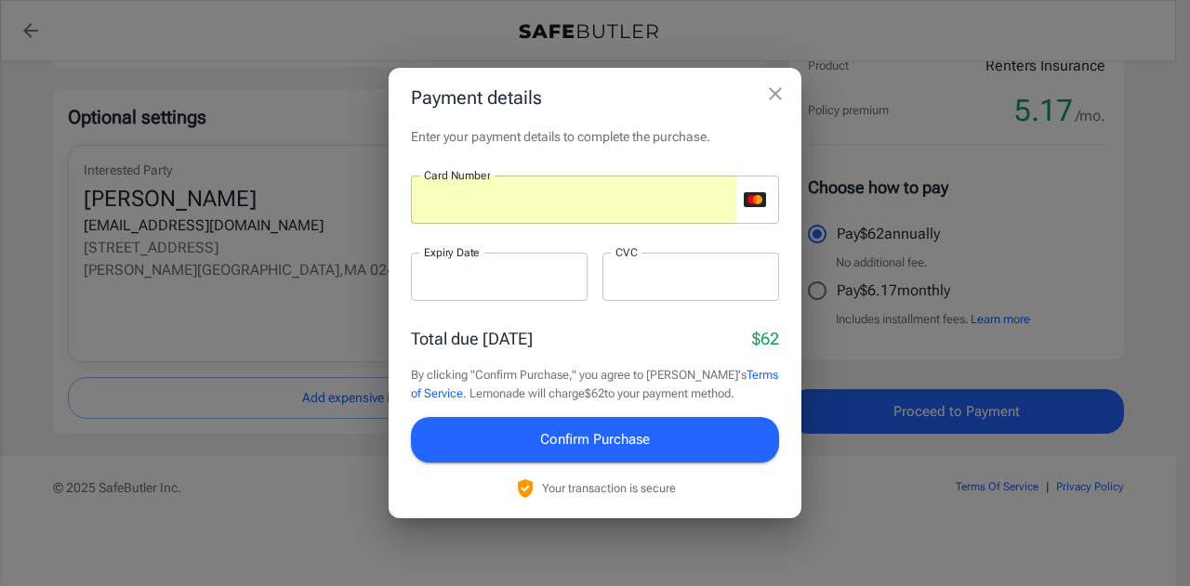
click at [599, 322] on div "Card Number Card Number ​ Expiry Date Expiry Date ​ CVC CVC ​" at bounding box center [595, 249] width 368 height 147
click at [581, 441] on span "Confirm Purchase" at bounding box center [595, 440] width 110 height 24
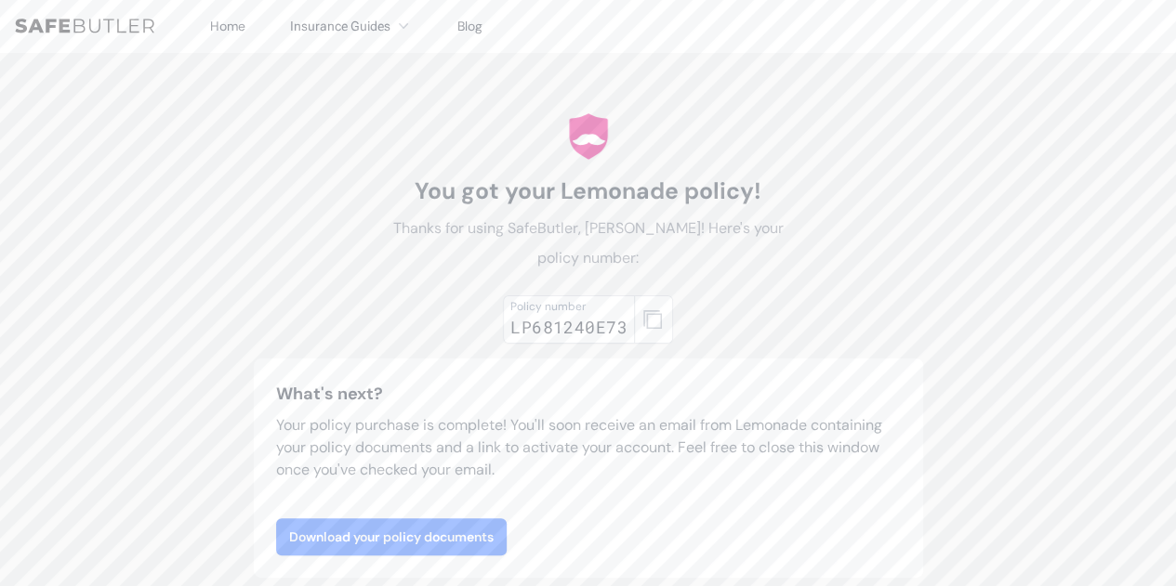
click at [461, 535] on link "Download your policy documents" at bounding box center [391, 537] width 230 height 37
